Goal: Check status: Check status

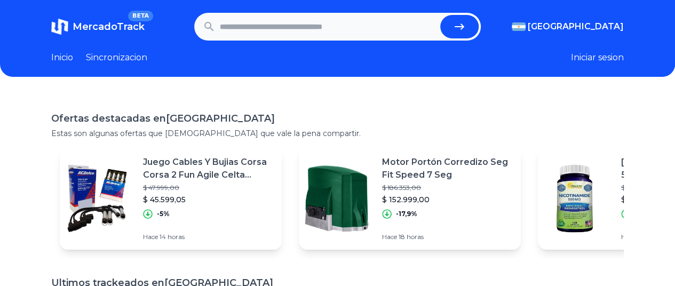
click at [329, 23] on input "text" at bounding box center [328, 26] width 216 height 23
paste input "**********"
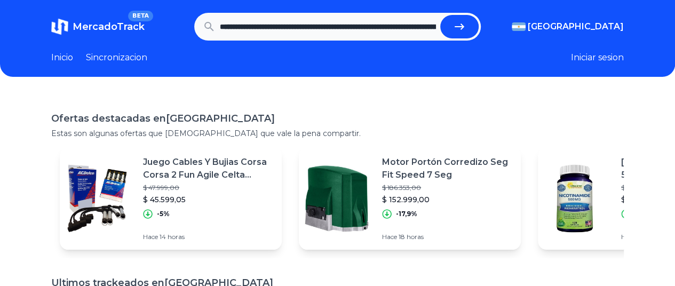
scroll to position [0, 400]
click at [466, 23] on icon "submit" at bounding box center [463, 26] width 10 height 6
type input "**********"
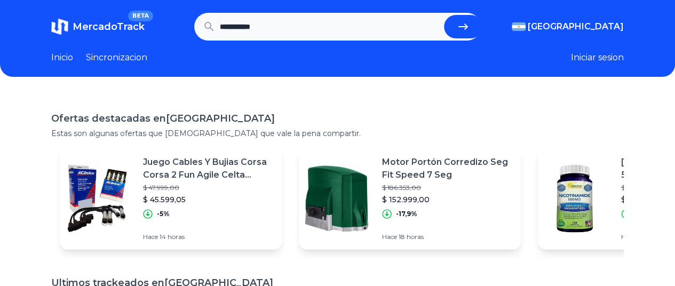
scroll to position [0, 0]
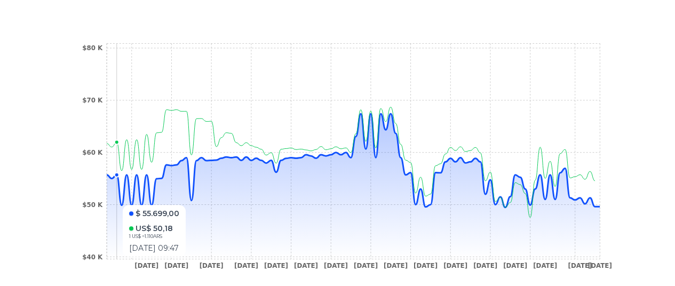
scroll to position [392, 0]
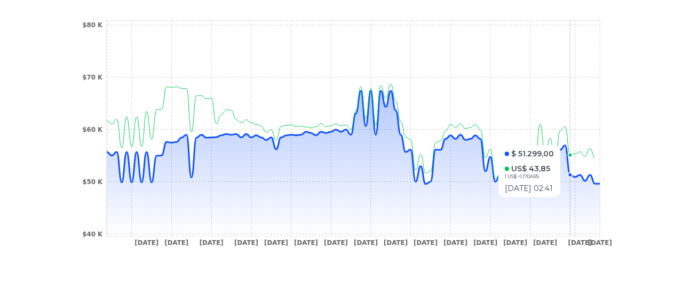
click at [578, 202] on icon at bounding box center [353, 163] width 493 height 145
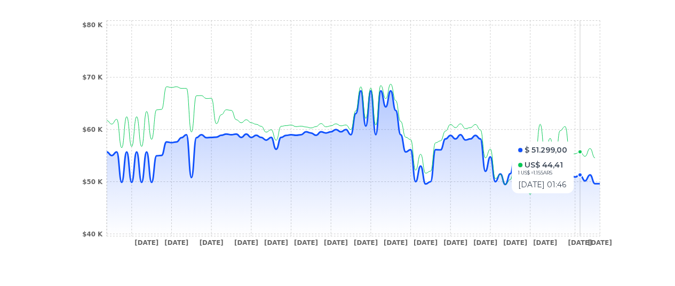
drag, startPoint x: 588, startPoint y: 198, endPoint x: 451, endPoint y: 190, distance: 137.9
click at [451, 193] on icon at bounding box center [353, 163] width 493 height 145
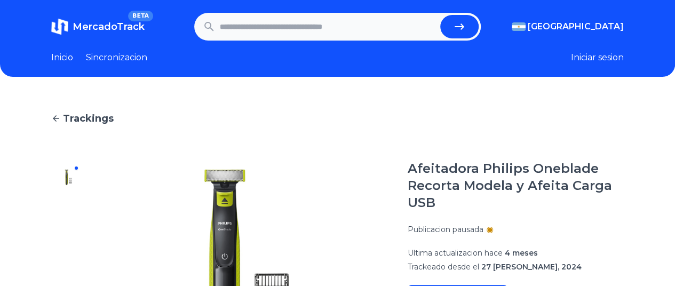
scroll to position [107, 0]
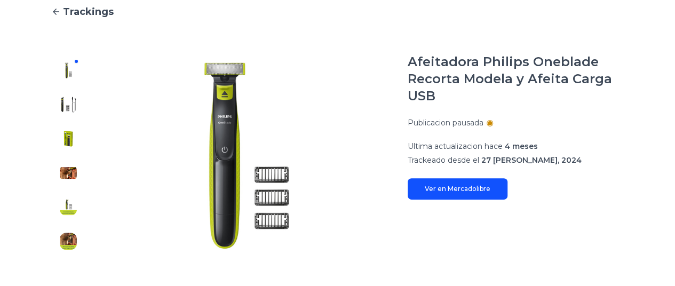
click at [479, 184] on link "Ver en Mercadolibre" at bounding box center [458, 188] width 100 height 21
